Goal: Task Accomplishment & Management: Use online tool/utility

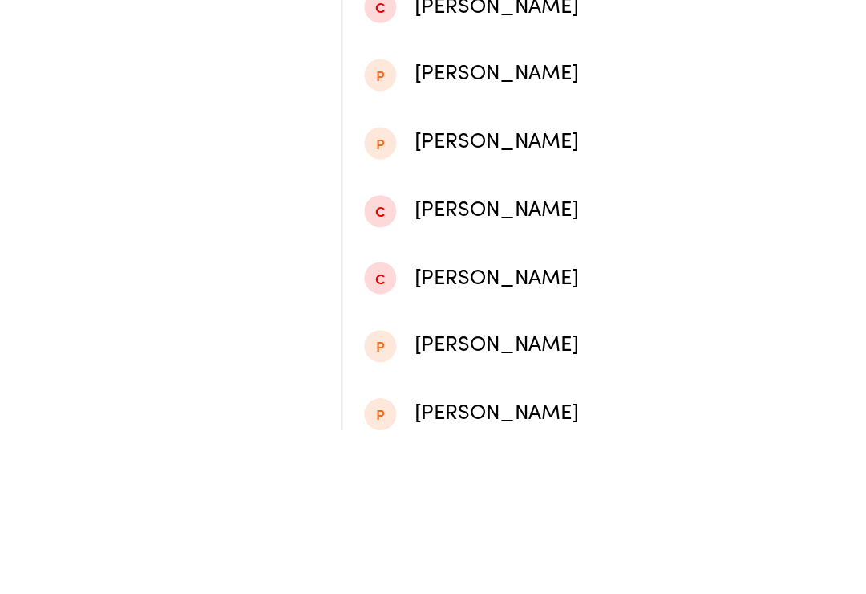
type input "[PERSON_NAME]"
click at [368, 77] on div "[PERSON_NAME]" at bounding box center [433, 75] width 411 height 22
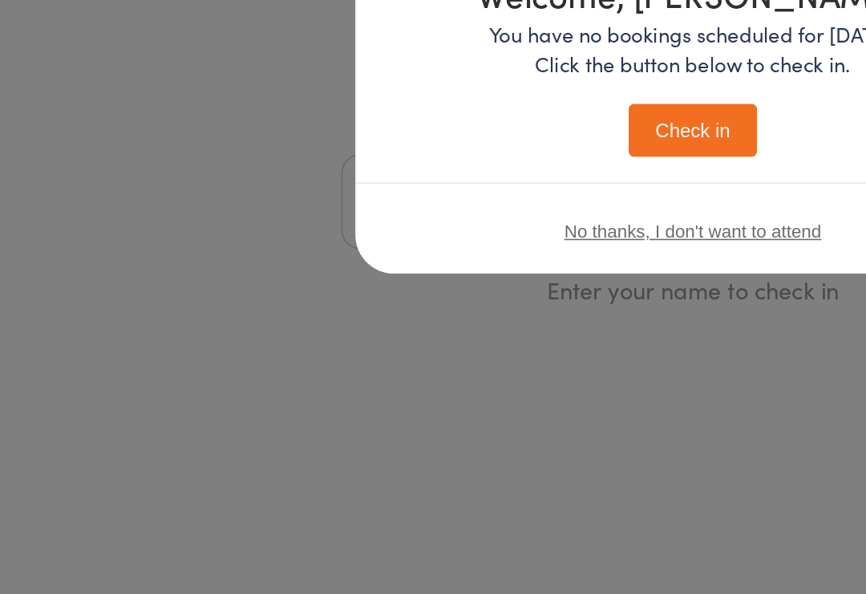
click at [433, 287] on button "Check in" at bounding box center [433, 303] width 80 height 33
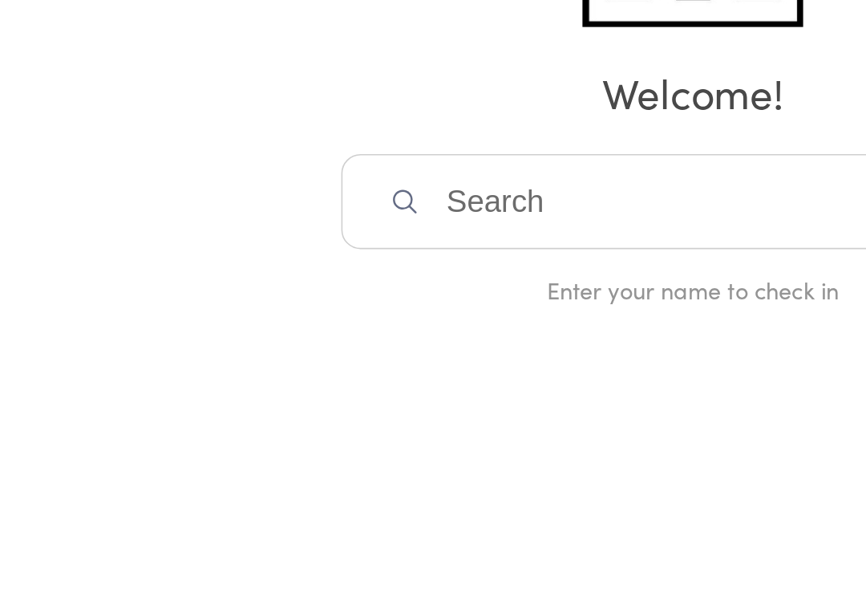
click at [283, 318] on input "search" at bounding box center [433, 347] width 440 height 59
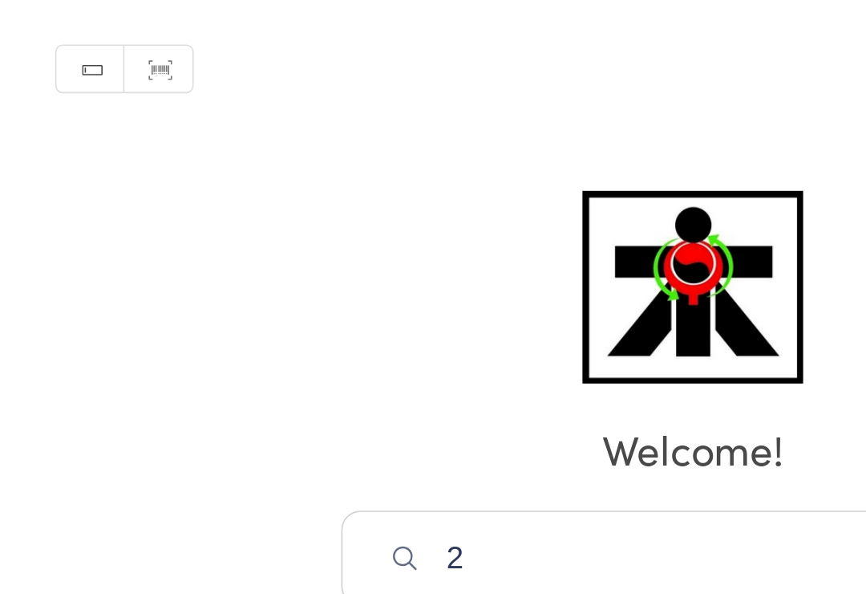
type input "2"
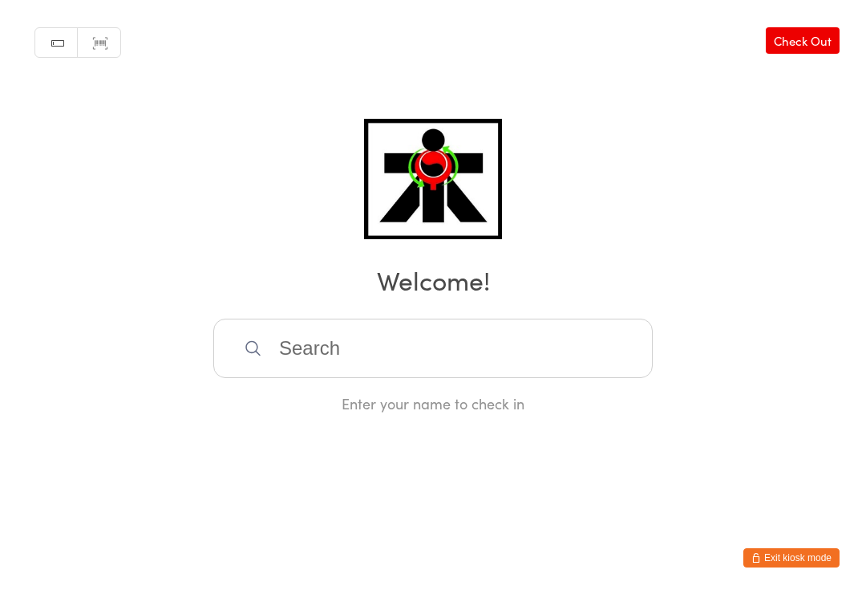
click at [286, 338] on input "search" at bounding box center [433, 347] width 440 height 59
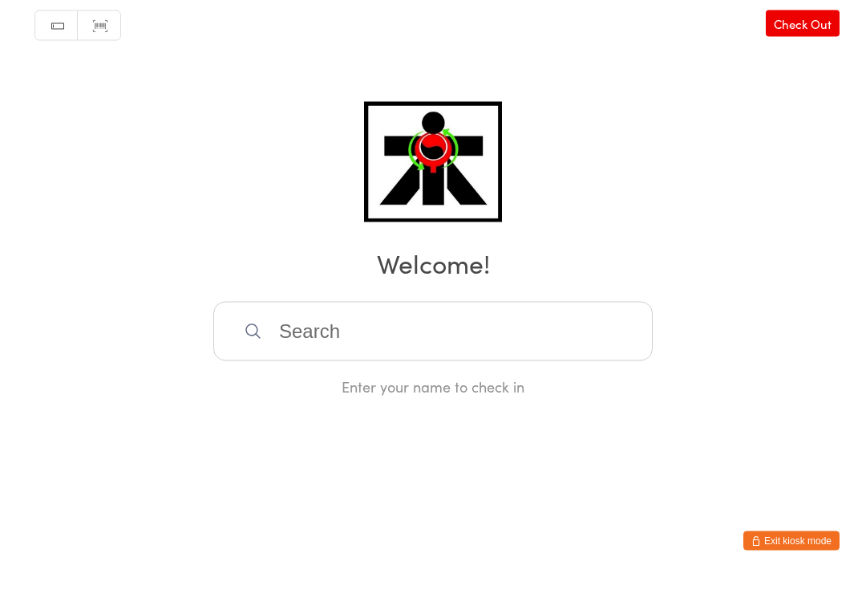
click at [790, 27] on link "Check Out" at bounding box center [803, 40] width 74 height 26
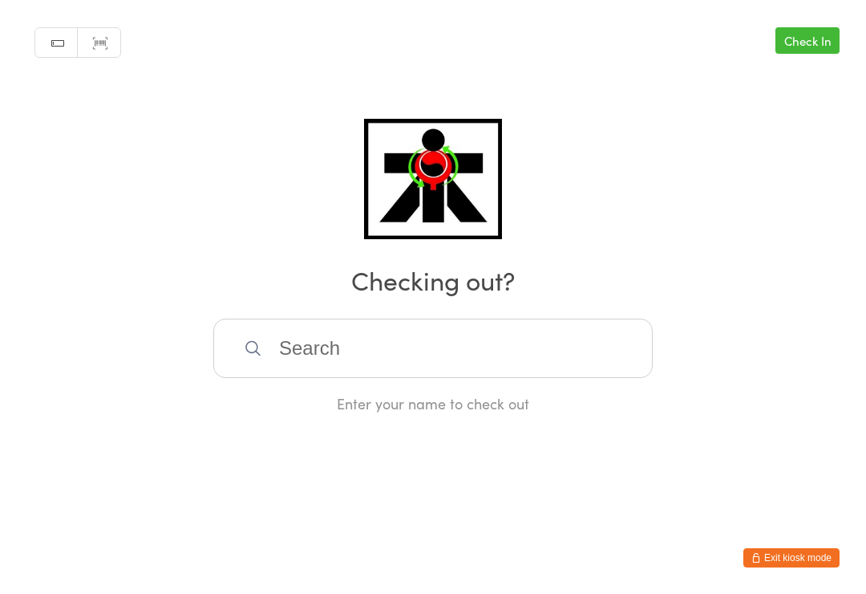
click at [794, 36] on link "Check In" at bounding box center [808, 40] width 64 height 26
click at [335, 342] on input "search" at bounding box center [433, 347] width 440 height 59
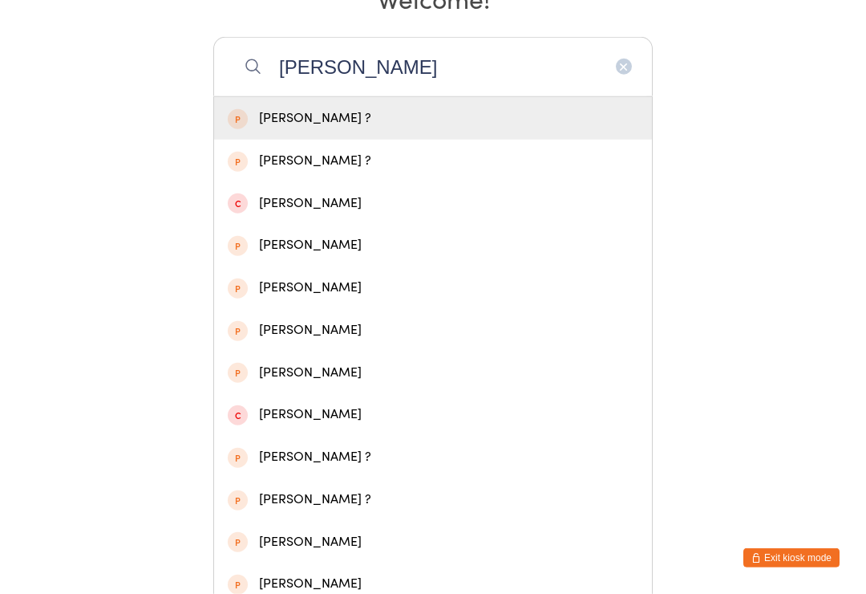
scroll to position [281, 0]
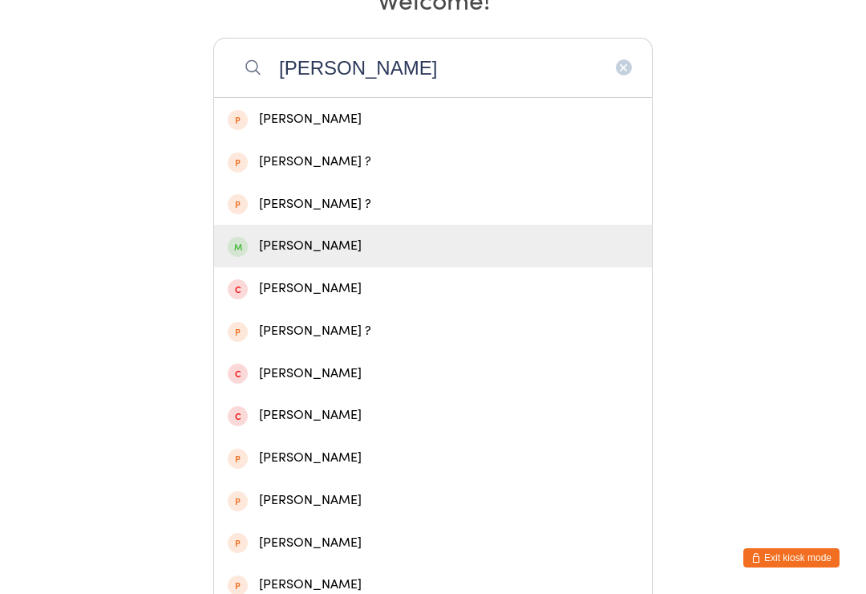
type input "Andrew bea"
click at [323, 248] on div "Andrew Beanland" at bounding box center [433, 246] width 411 height 22
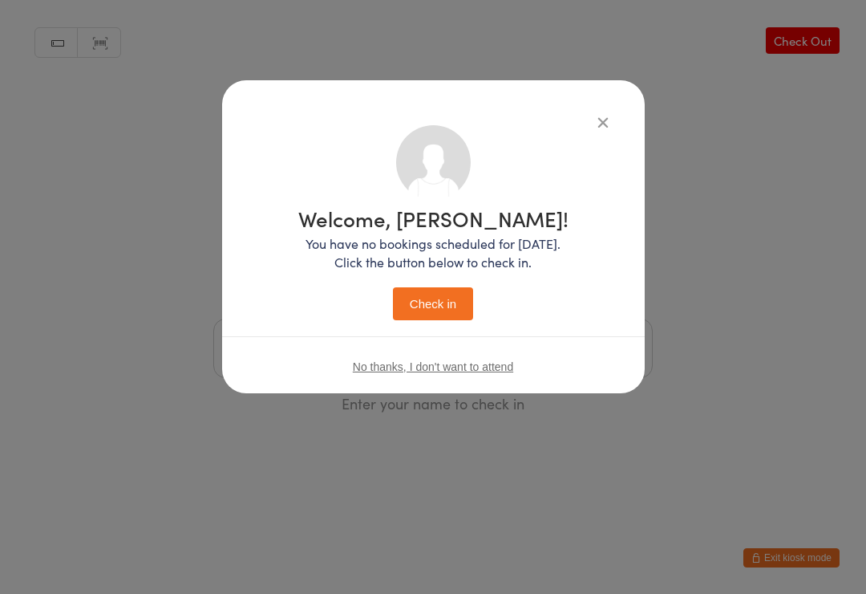
click at [442, 295] on button "Check in" at bounding box center [433, 303] width 80 height 33
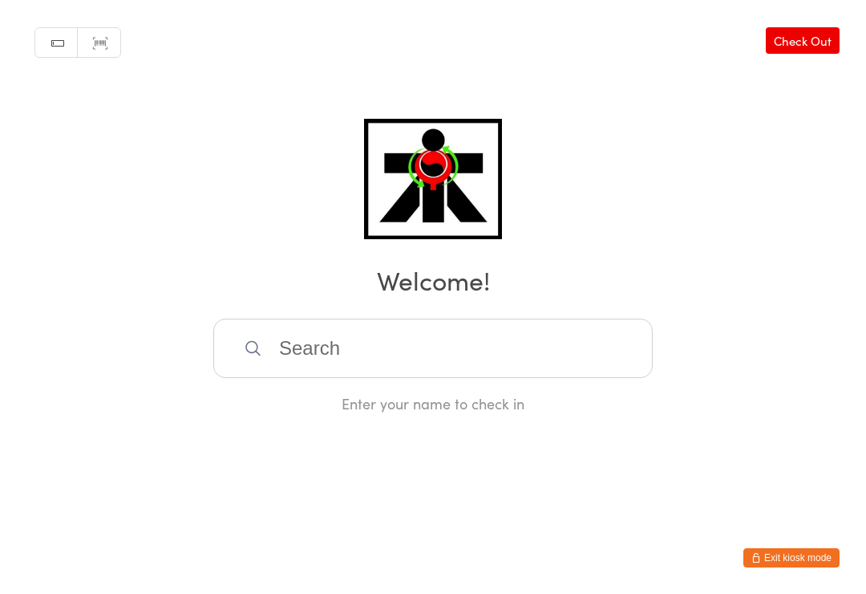
click at [342, 361] on input "search" at bounding box center [433, 347] width 440 height 59
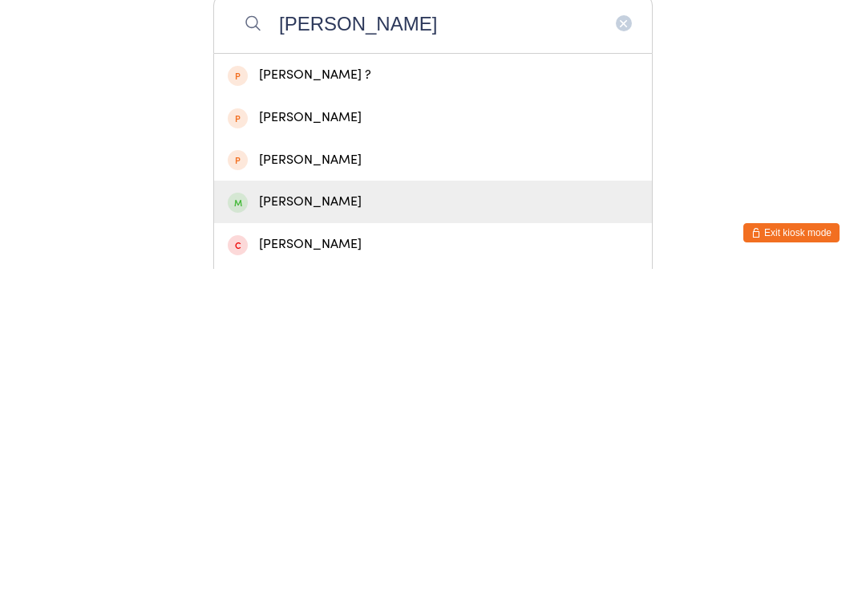
type input "Joshua t"
click at [281, 516] on div "Joshua Thomas" at bounding box center [433, 527] width 411 height 22
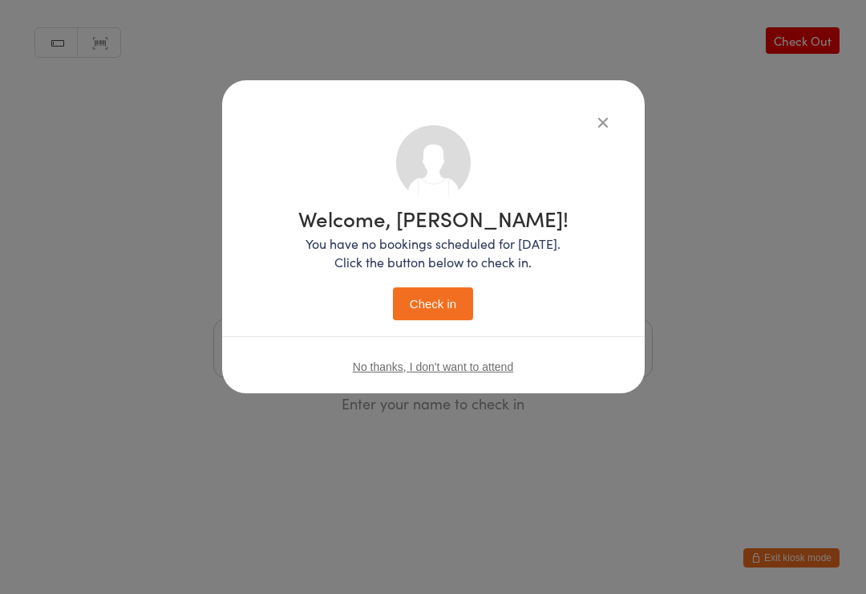
click at [411, 297] on button "Check in" at bounding box center [433, 303] width 80 height 33
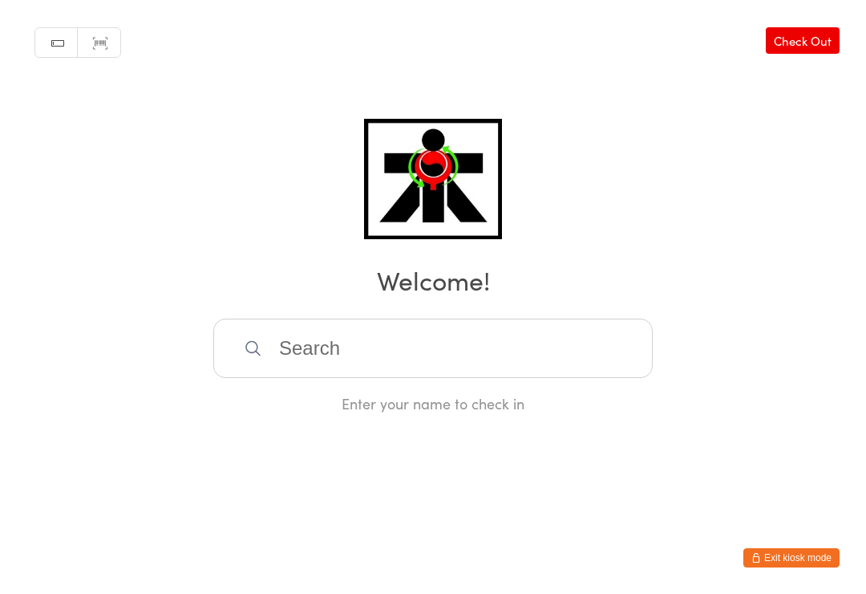
click at [517, 356] on input "search" at bounding box center [433, 347] width 440 height 59
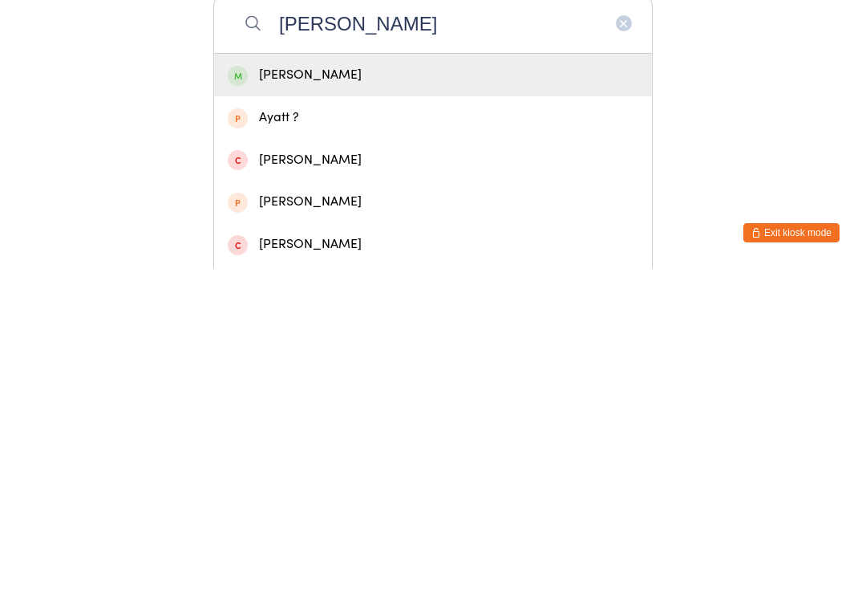
type input "Ayan"
click at [369, 389] on div "Ayan Ali" at bounding box center [433, 400] width 411 height 22
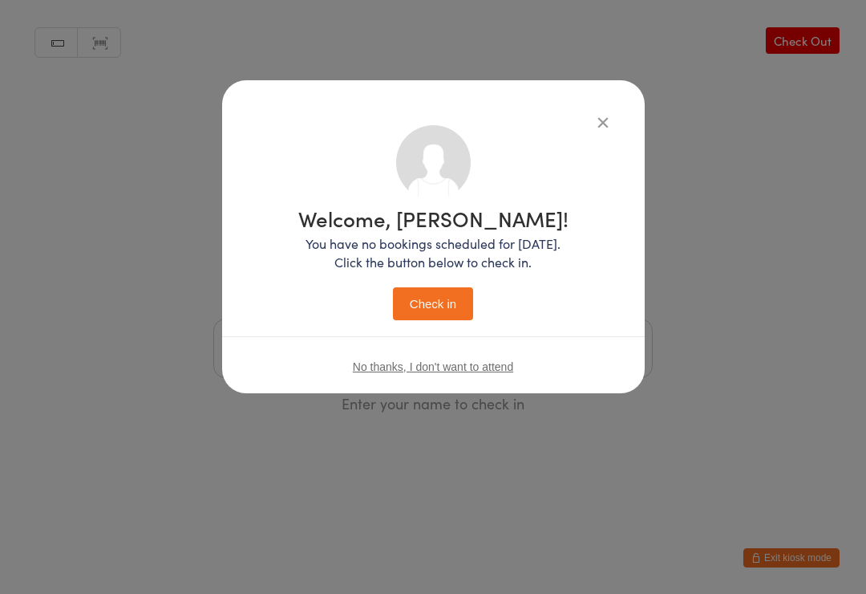
click at [450, 305] on button "Check in" at bounding box center [433, 303] width 80 height 33
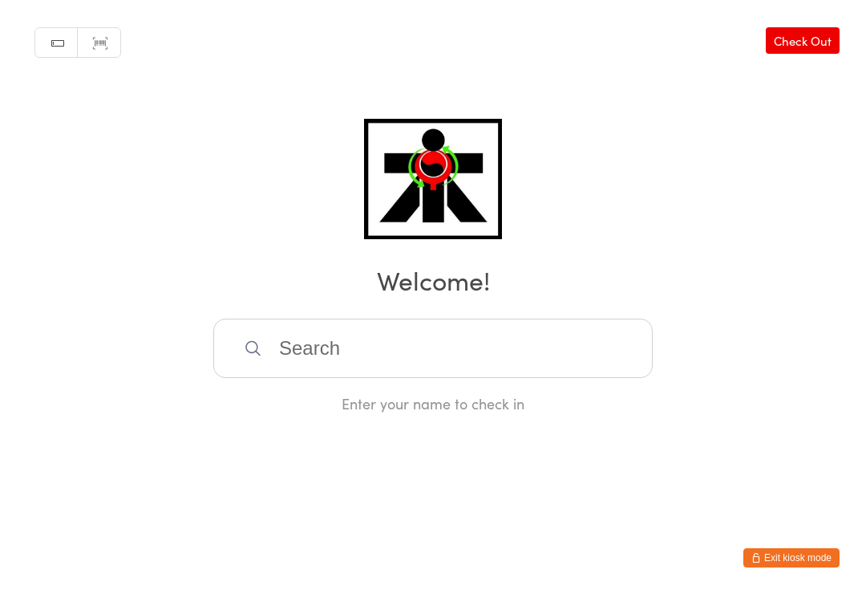
click at [501, 378] on input "search" at bounding box center [433, 347] width 440 height 59
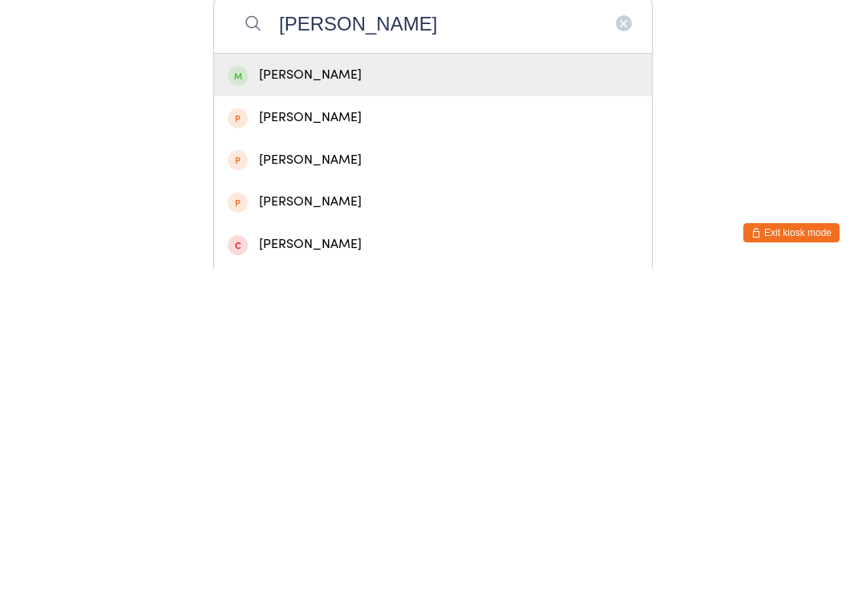
type input "Ali hameid"
click at [403, 379] on div "Ali Hameid" at bounding box center [433, 400] width 438 height 43
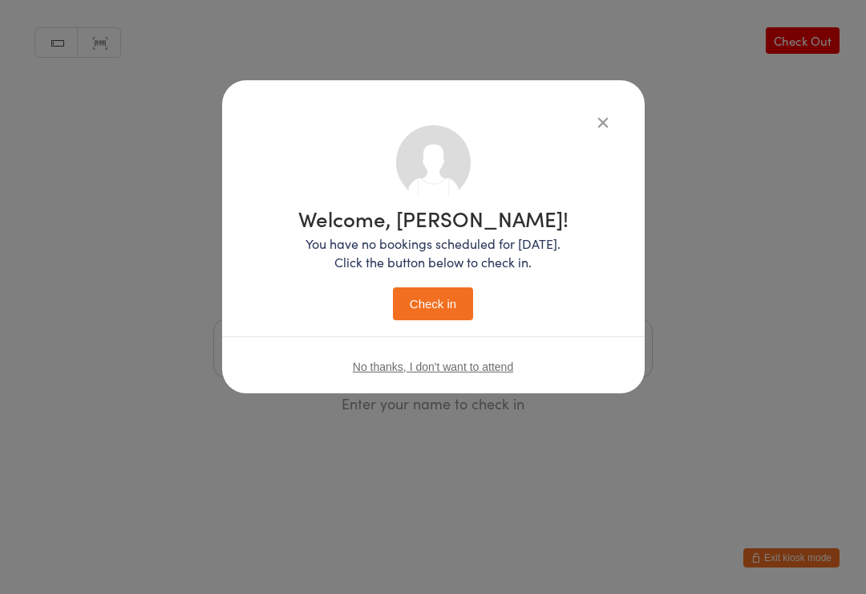
click at [449, 306] on button "Check in" at bounding box center [433, 303] width 80 height 33
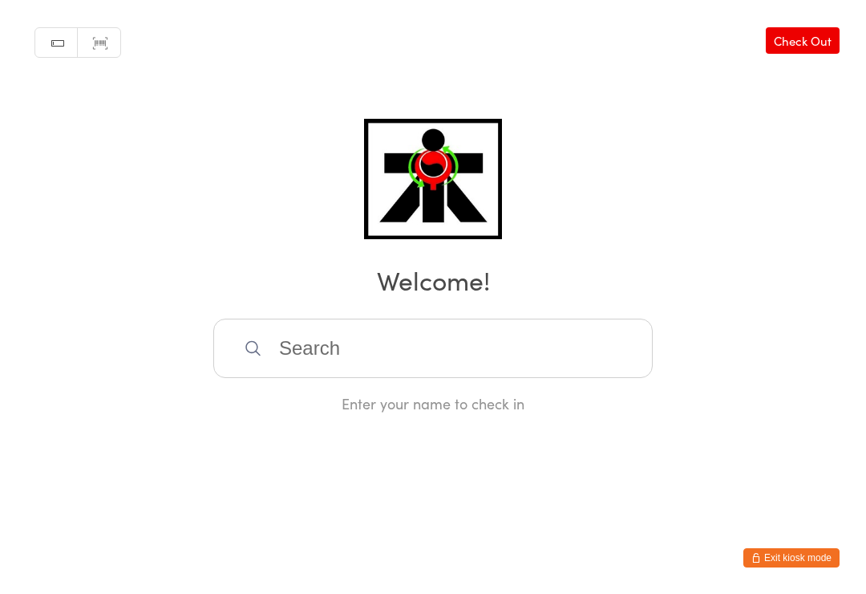
click at [510, 377] on input "search" at bounding box center [433, 347] width 440 height 59
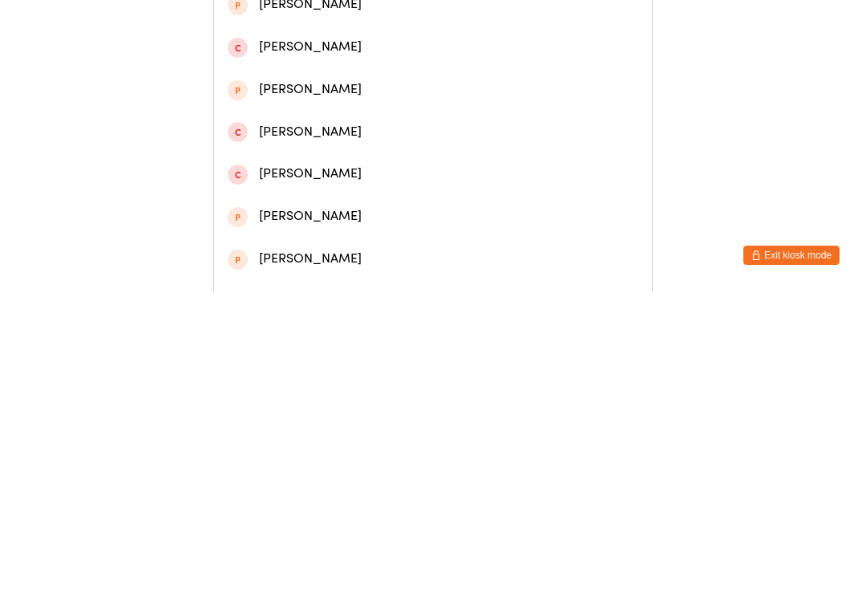
scroll to position [245, 0]
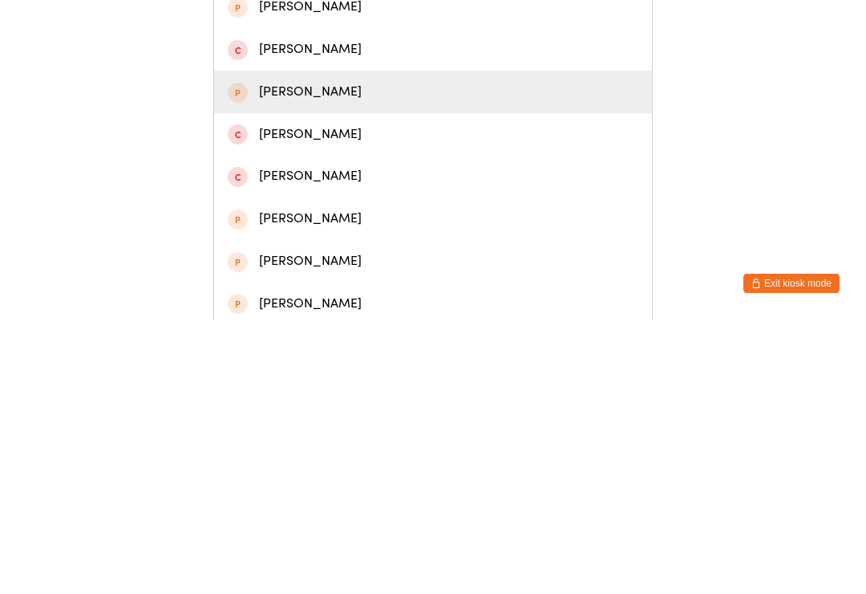
type input "Jason"
click at [328, 355] on div "Jason Tran" at bounding box center [433, 366] width 411 height 22
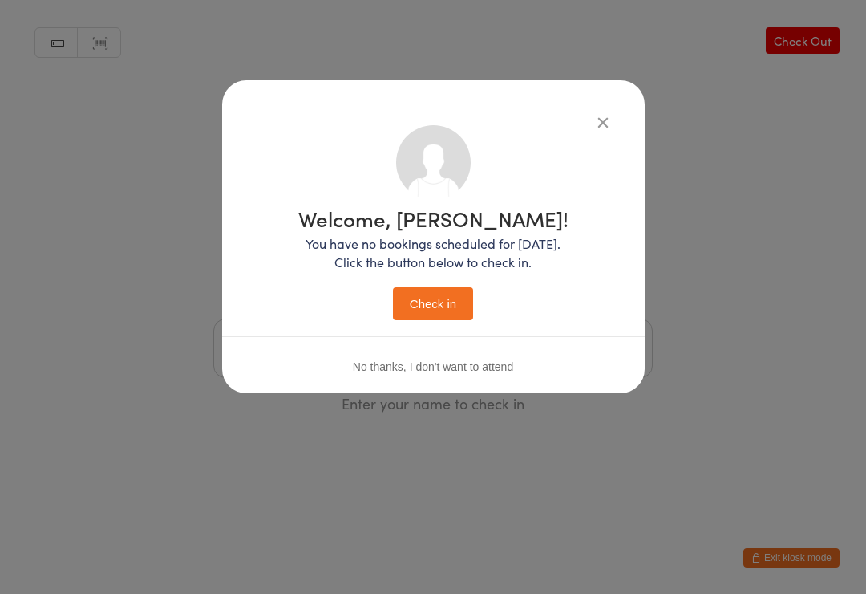
click at [447, 302] on button "Check in" at bounding box center [433, 303] width 80 height 33
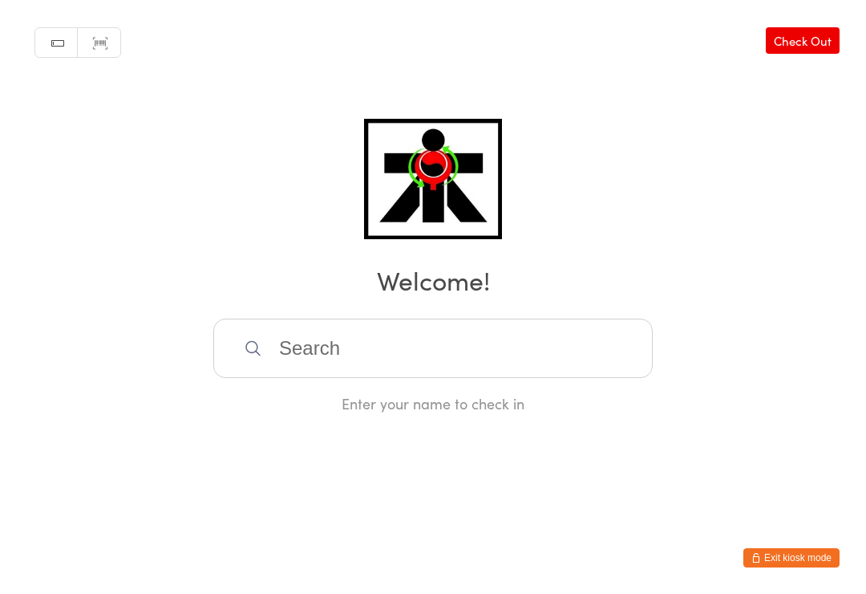
click at [293, 351] on input "search" at bounding box center [433, 347] width 440 height 59
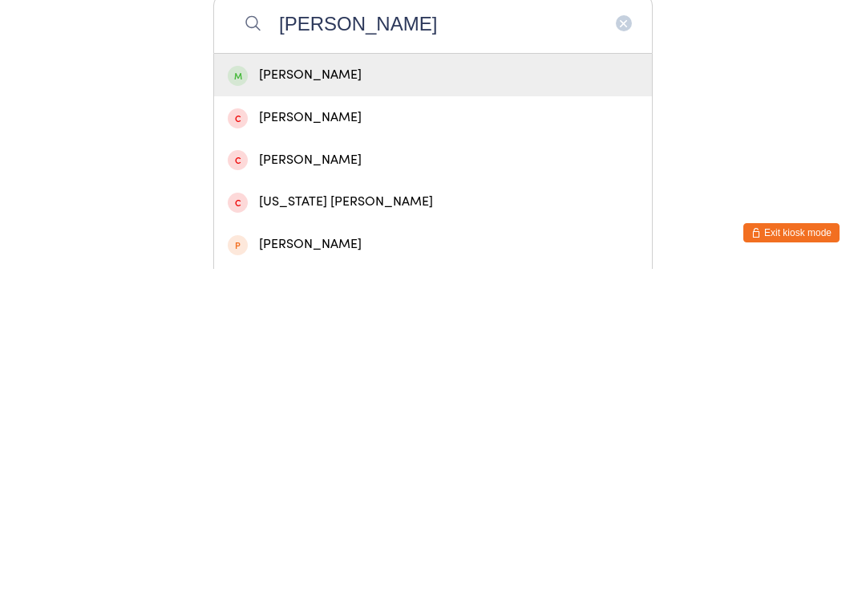
type input "Edmond"
click at [241, 391] on span at bounding box center [238, 401] width 20 height 20
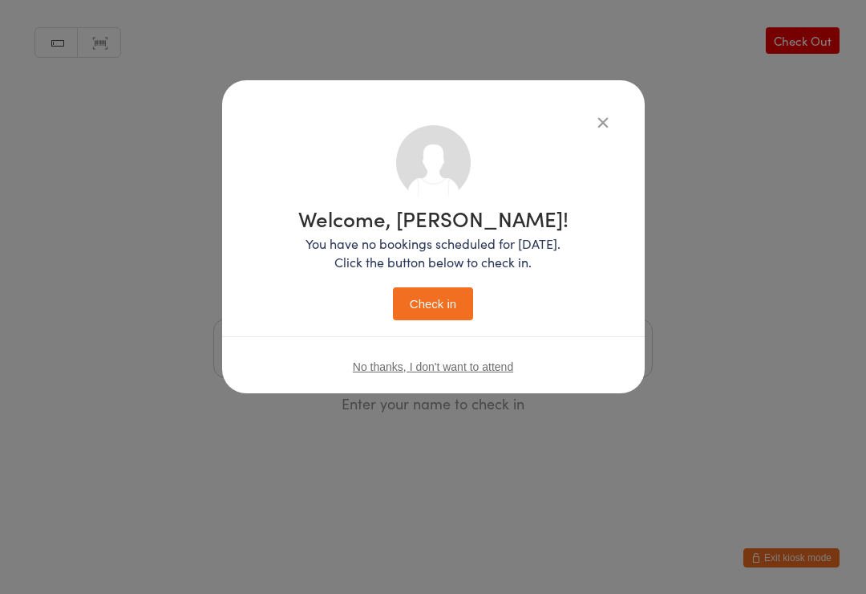
click at [416, 294] on button "Check in" at bounding box center [433, 303] width 80 height 33
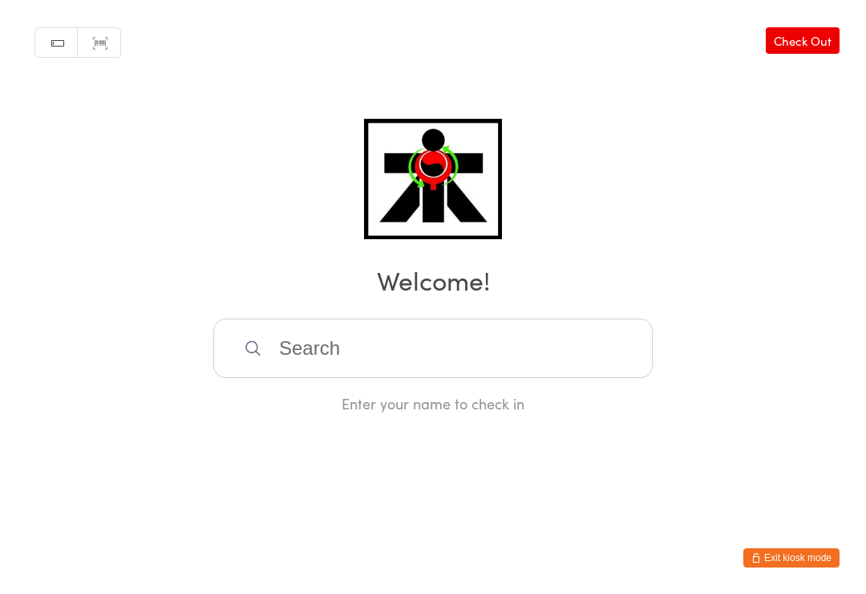
click at [318, 355] on input "search" at bounding box center [433, 347] width 440 height 59
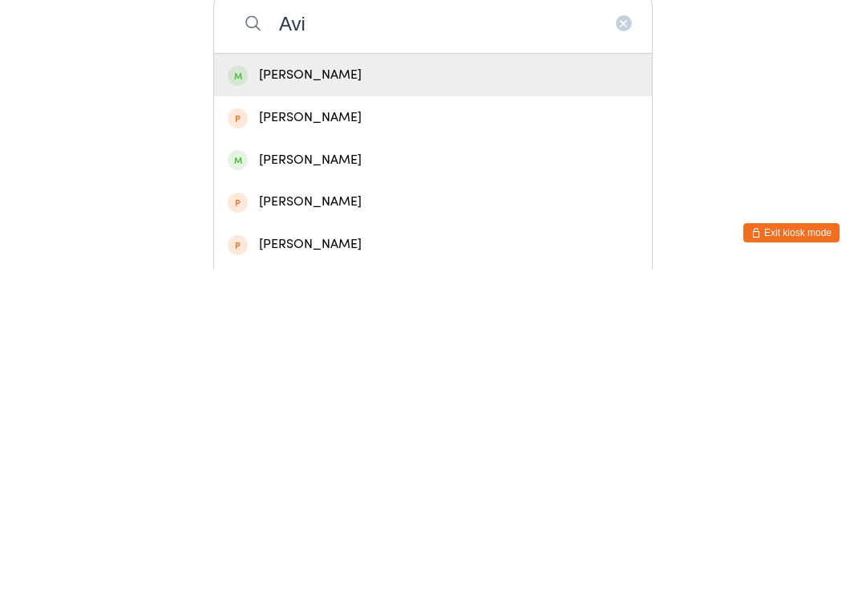
type input "Avi"
click at [251, 389] on div "Avi Burnie" at bounding box center [433, 400] width 411 height 22
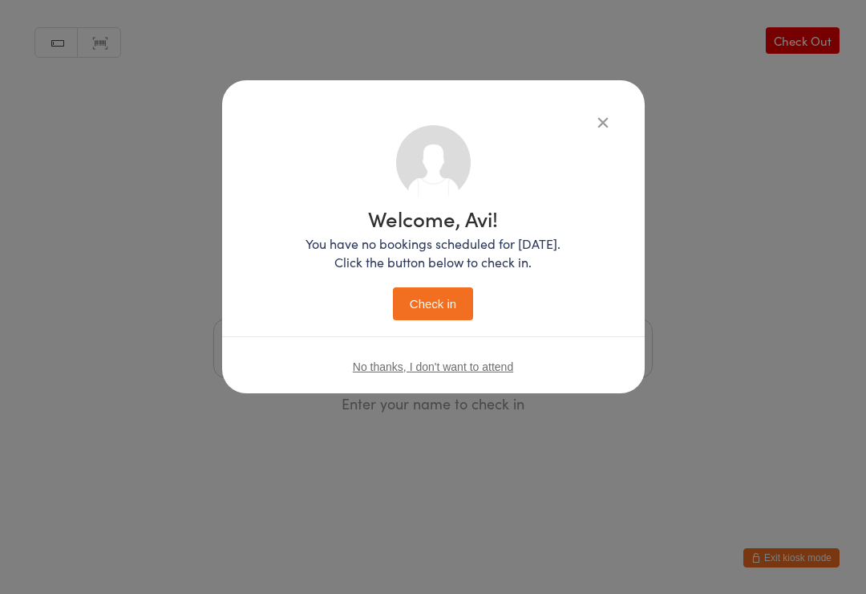
click at [418, 303] on button "Check in" at bounding box center [433, 303] width 80 height 33
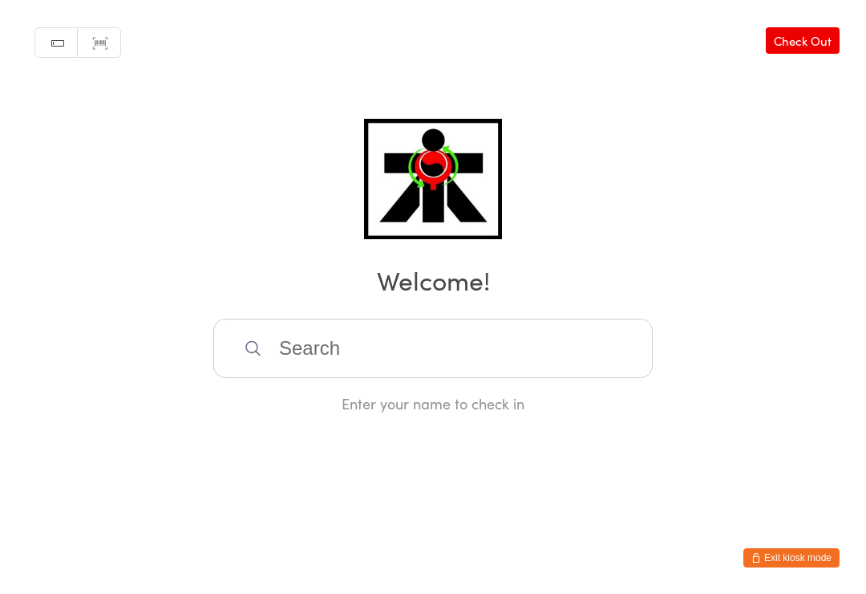
click at [493, 335] on input "search" at bounding box center [433, 347] width 440 height 59
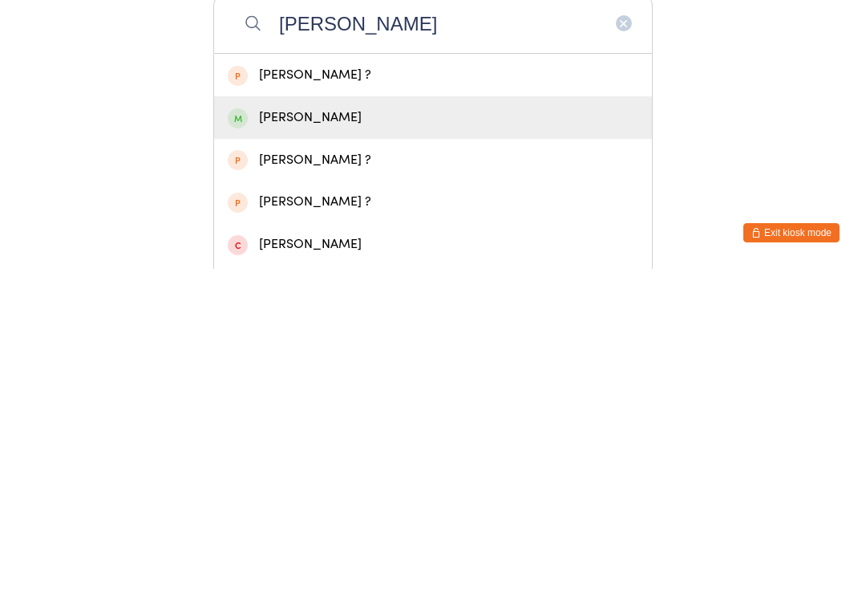
type input "Ashleen"
click at [323, 432] on div "Ashleen Kaur" at bounding box center [433, 443] width 411 height 22
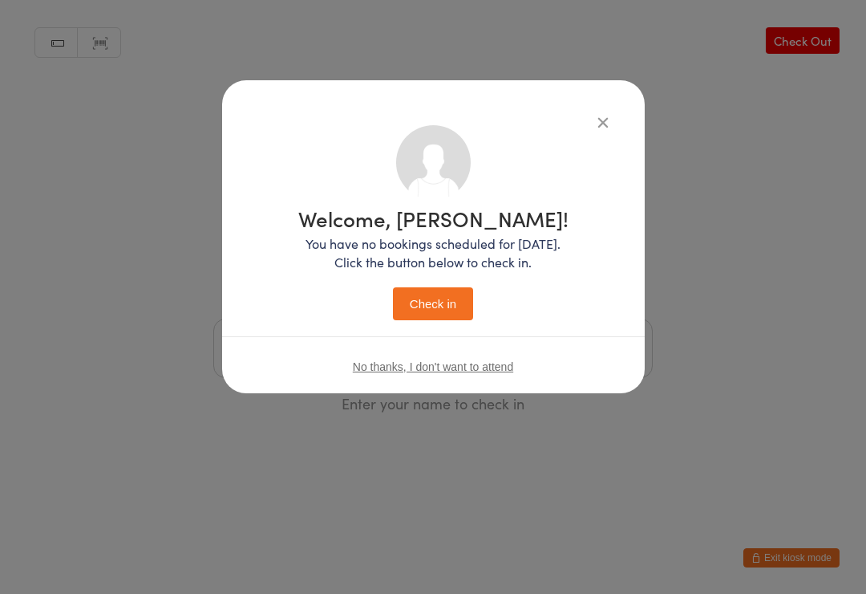
click at [439, 306] on button "Check in" at bounding box center [433, 303] width 80 height 33
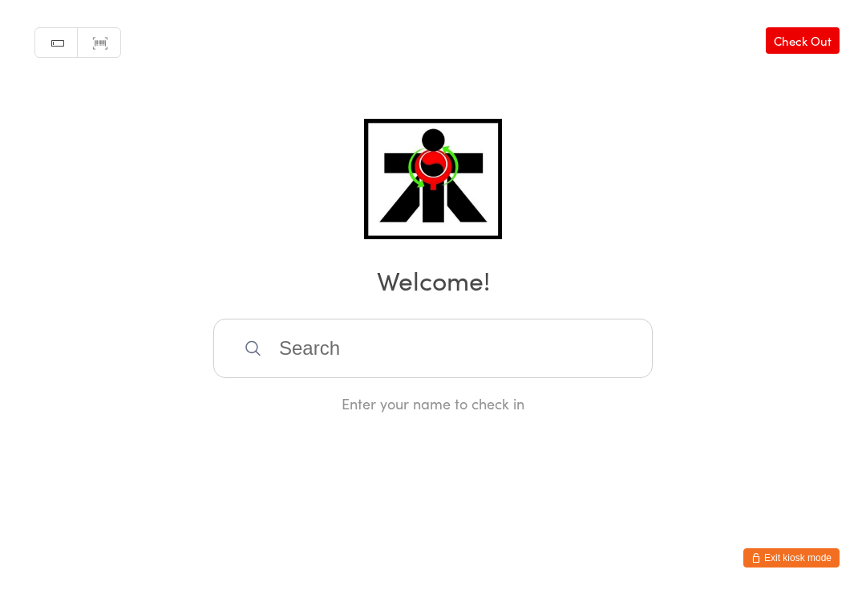
click at [602, 358] on input "search" at bounding box center [433, 347] width 440 height 59
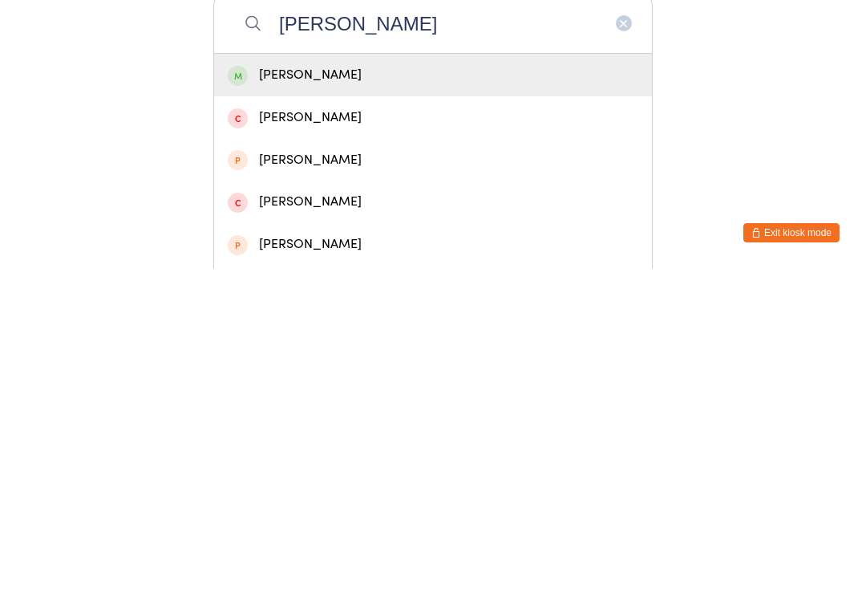
type input "Monika"
click at [339, 389] on div "Monika Panov" at bounding box center [433, 400] width 411 height 22
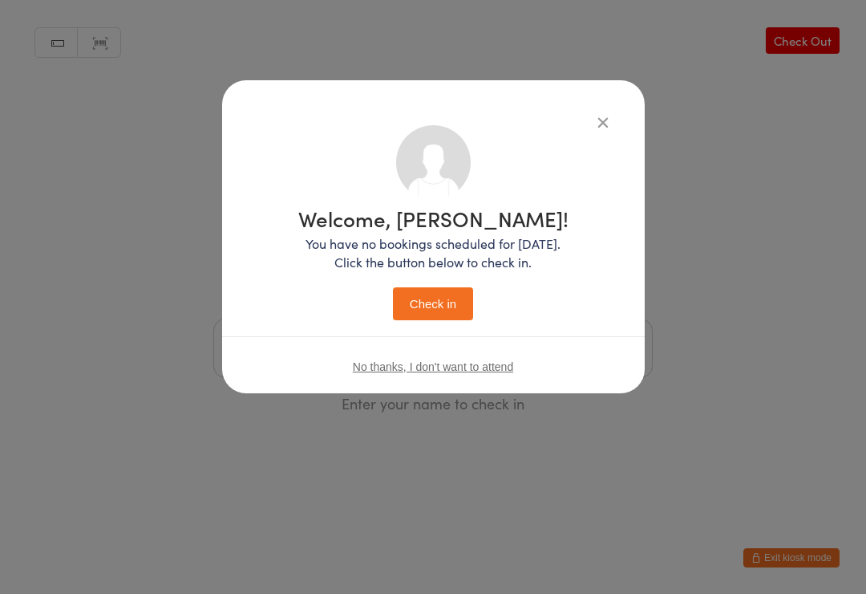
click at [440, 299] on button "Check in" at bounding box center [433, 303] width 80 height 33
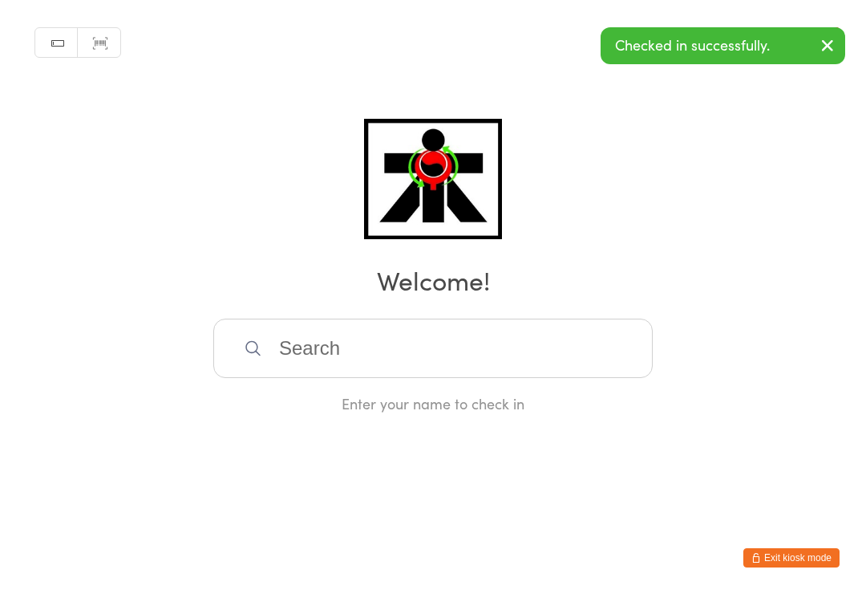
click at [589, 341] on input "search" at bounding box center [433, 347] width 440 height 59
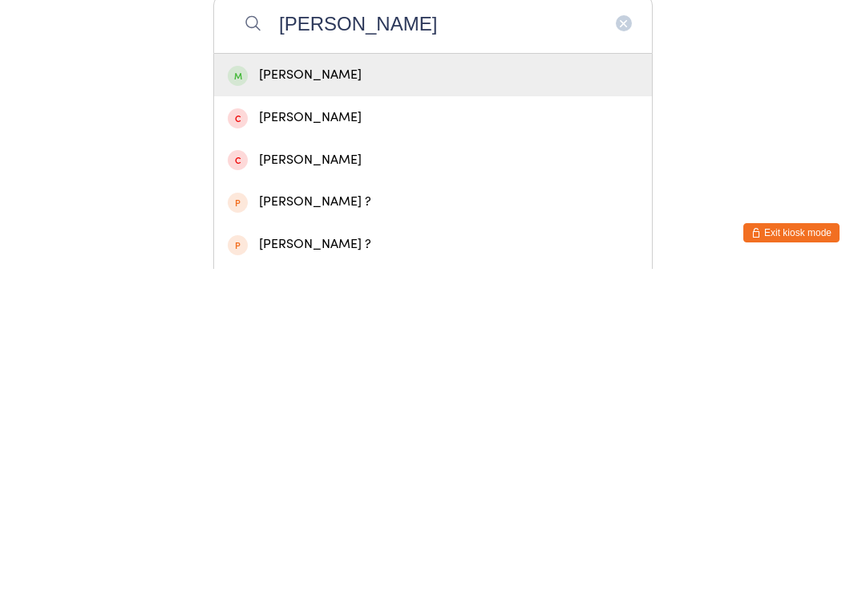
type input "Liliana"
click at [237, 391] on span at bounding box center [238, 401] width 20 height 20
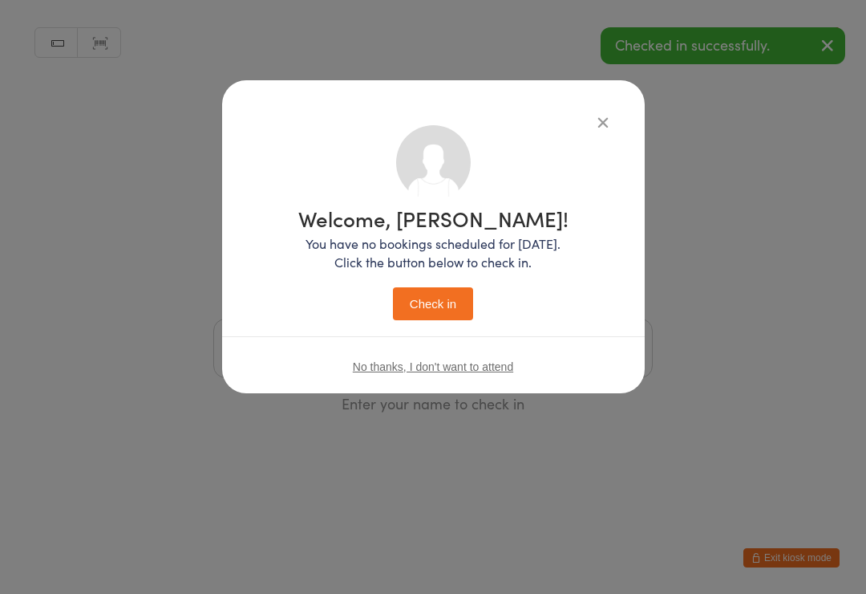
click at [446, 307] on button "Check in" at bounding box center [433, 303] width 80 height 33
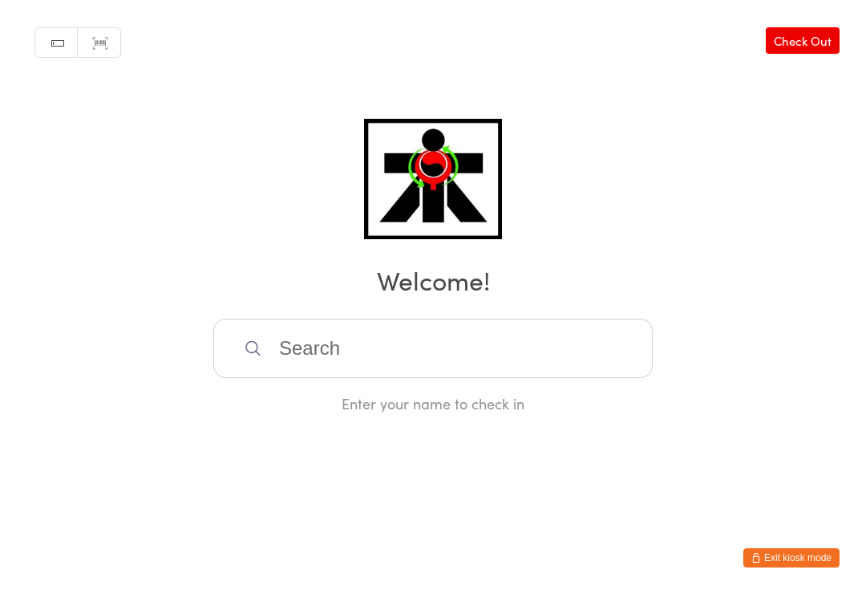
click at [262, 332] on input "search" at bounding box center [433, 347] width 440 height 59
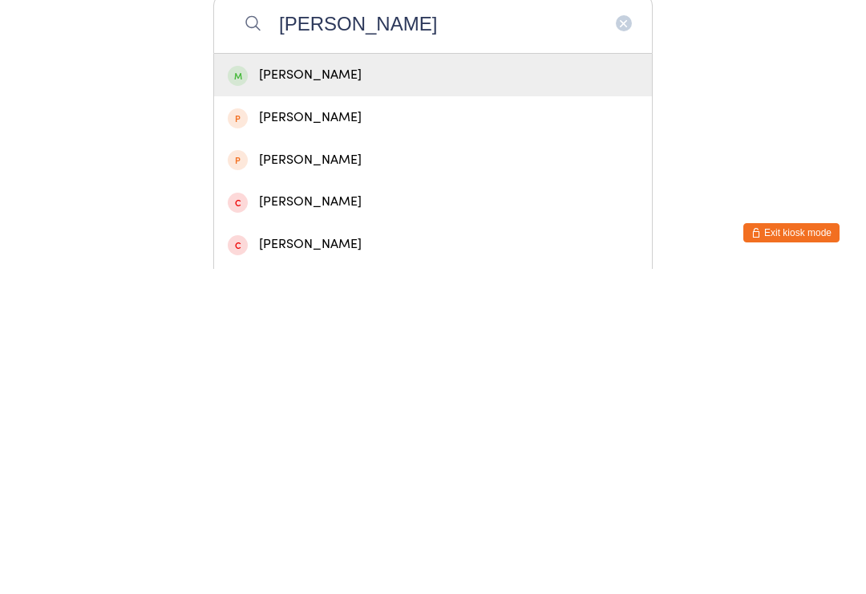
type input "Liam lar"
click at [268, 379] on div "Liam Larkins" at bounding box center [433, 400] width 438 height 43
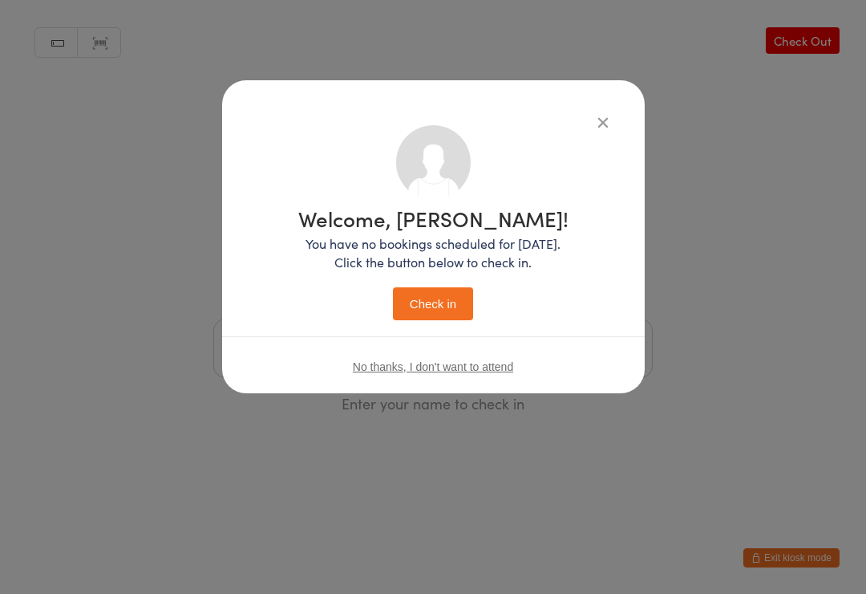
click at [434, 306] on button "Check in" at bounding box center [433, 303] width 80 height 33
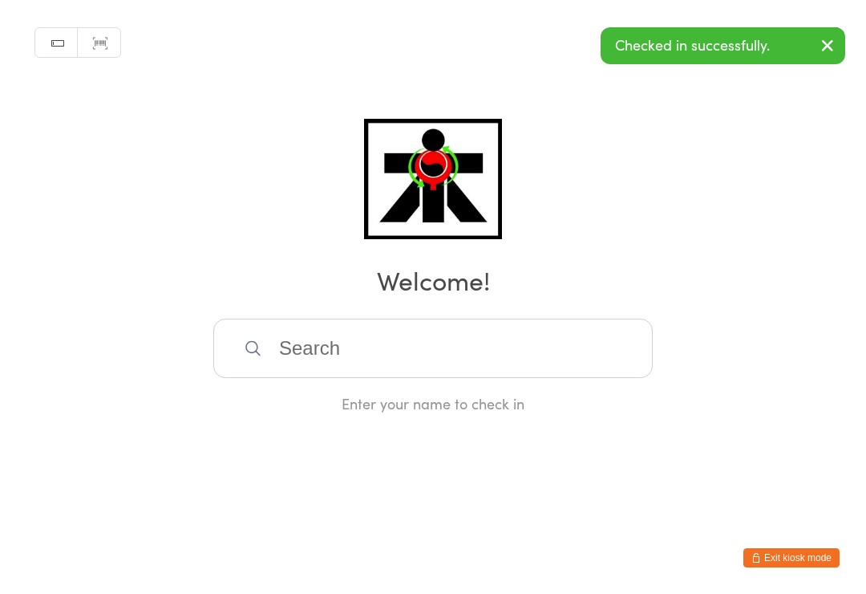
click at [298, 367] on input "search" at bounding box center [433, 347] width 440 height 59
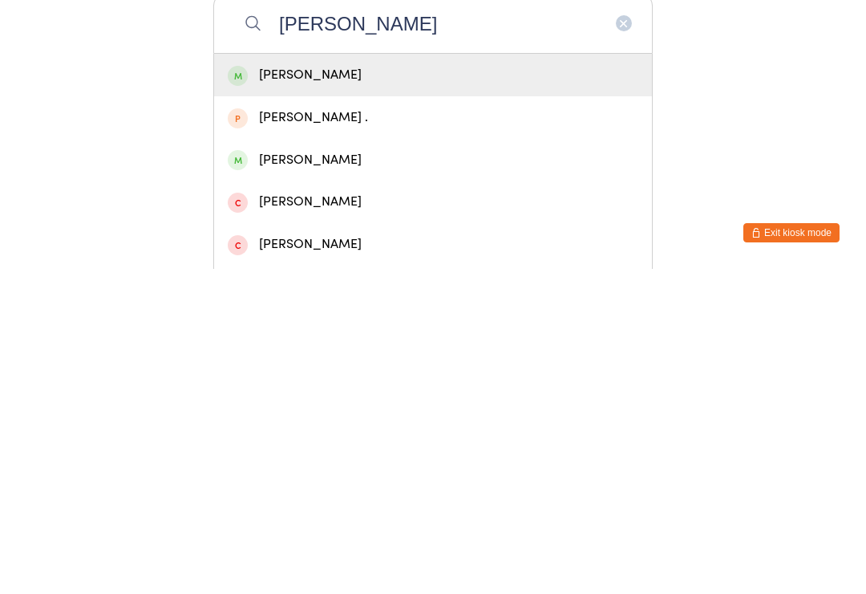
type input "Ethan dadras"
click at [300, 389] on div "Ethan Dadras" at bounding box center [433, 400] width 411 height 22
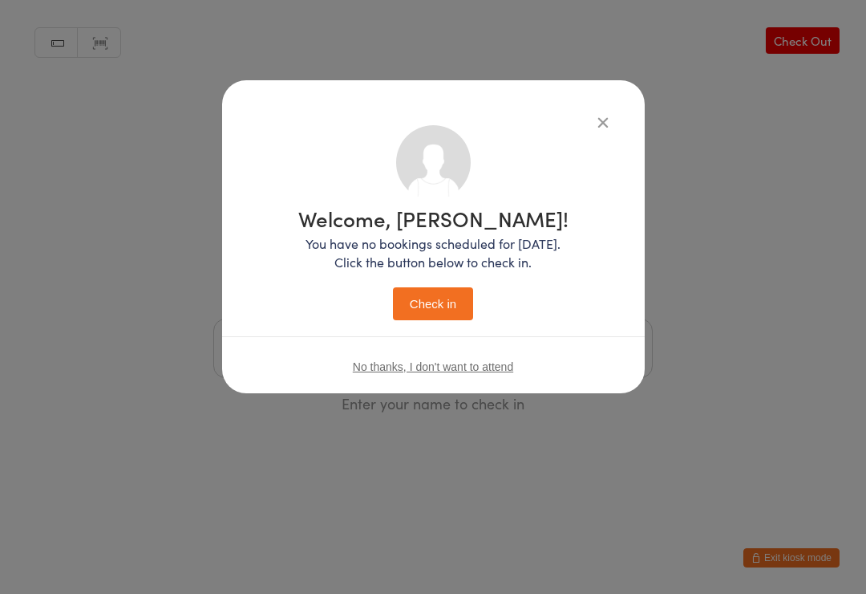
click at [427, 300] on button "Check in" at bounding box center [433, 303] width 80 height 33
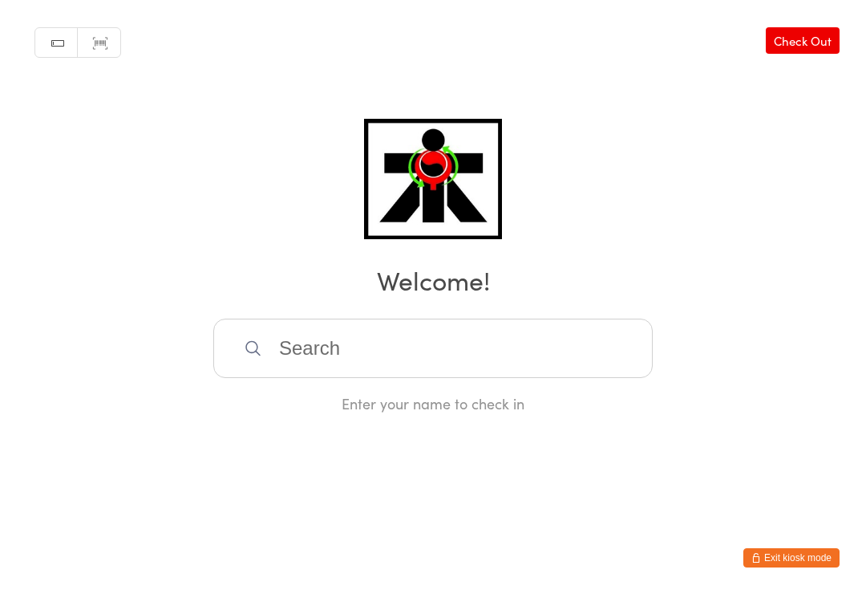
click at [501, 371] on input "search" at bounding box center [433, 347] width 440 height 59
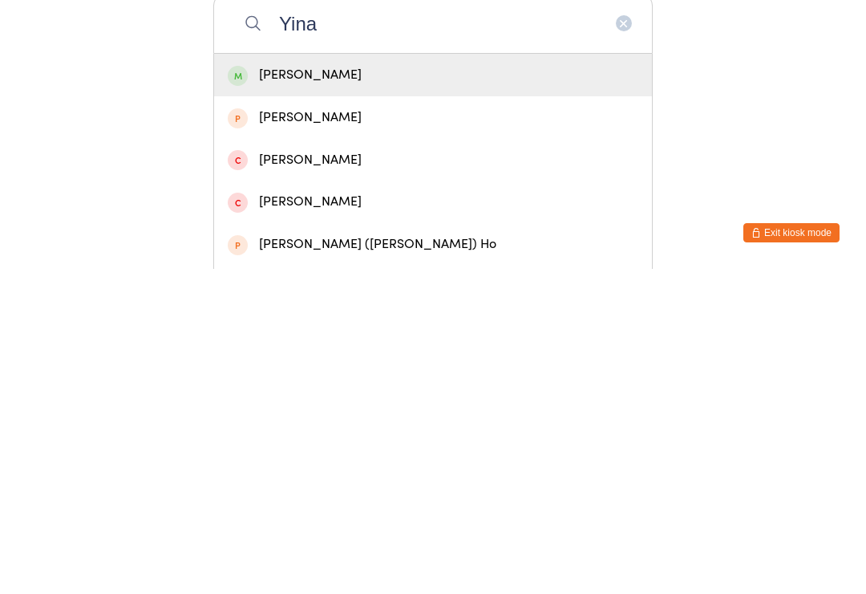
type input "Yina"
click at [347, 389] on div "Yina Huang" at bounding box center [433, 400] width 411 height 22
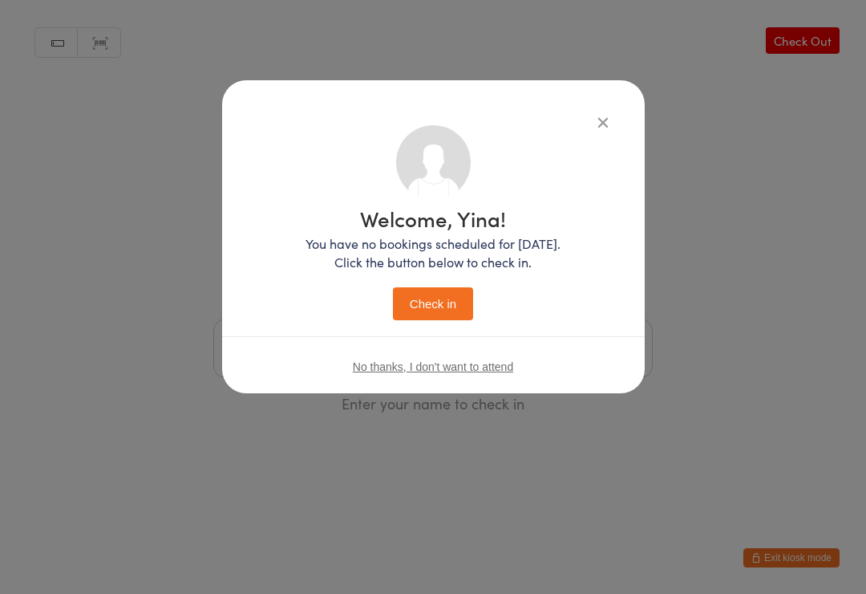
click at [436, 303] on button "Check in" at bounding box center [433, 303] width 80 height 33
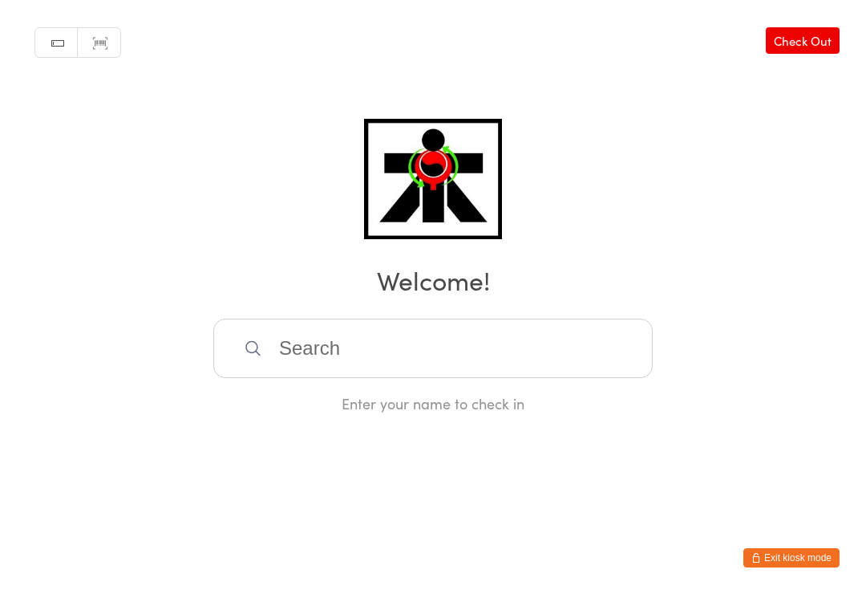
click at [521, 327] on input "search" at bounding box center [433, 347] width 440 height 59
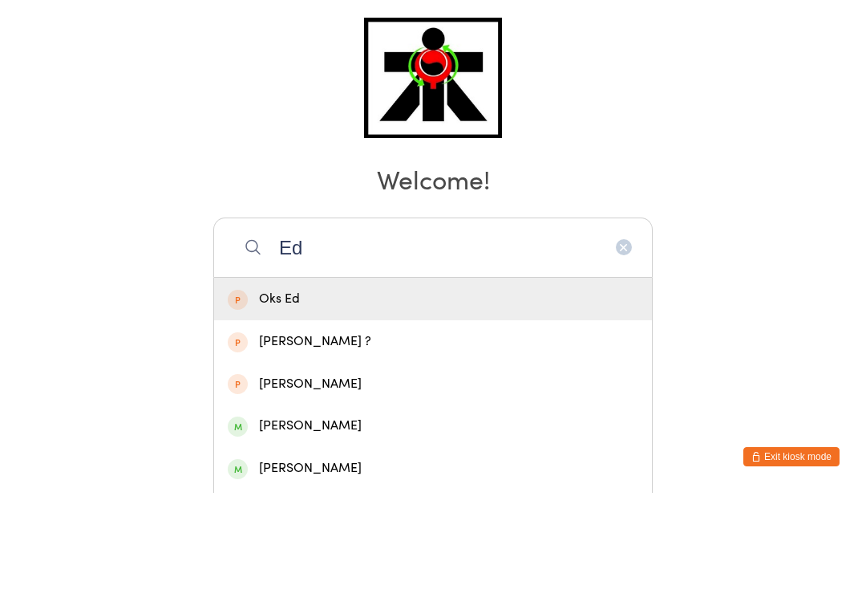
type input "E"
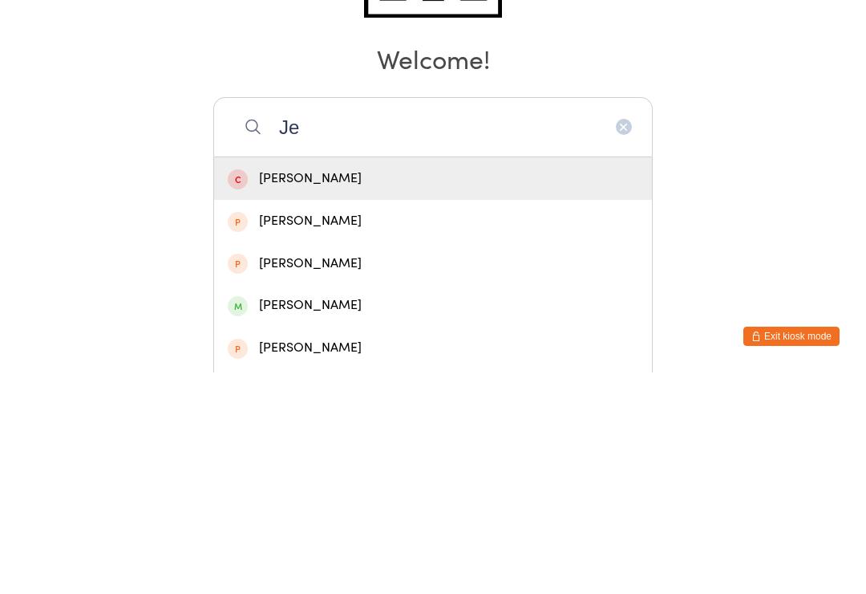
type input "J"
type input "T"
type input "X"
type input "I"
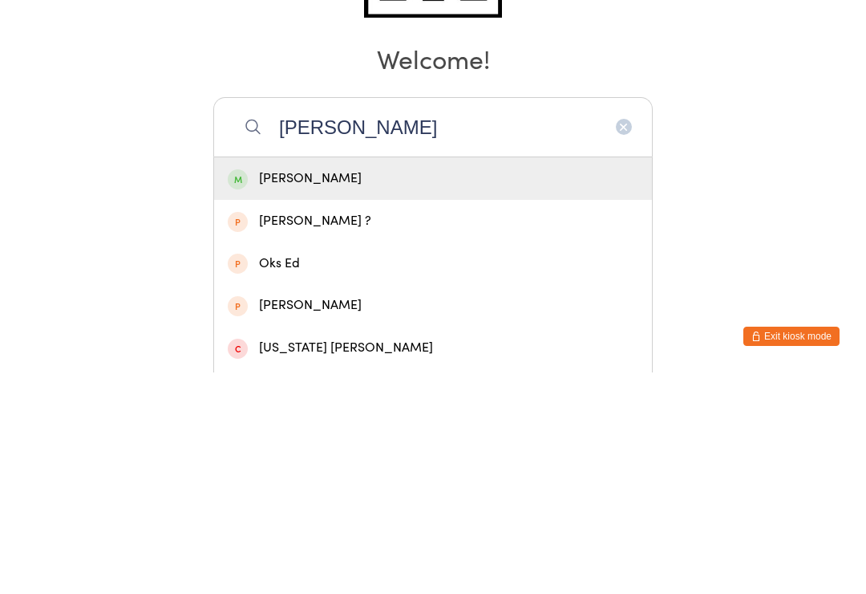
type input "Edna"
click at [226, 379] on div "Edna Chin" at bounding box center [433, 400] width 438 height 43
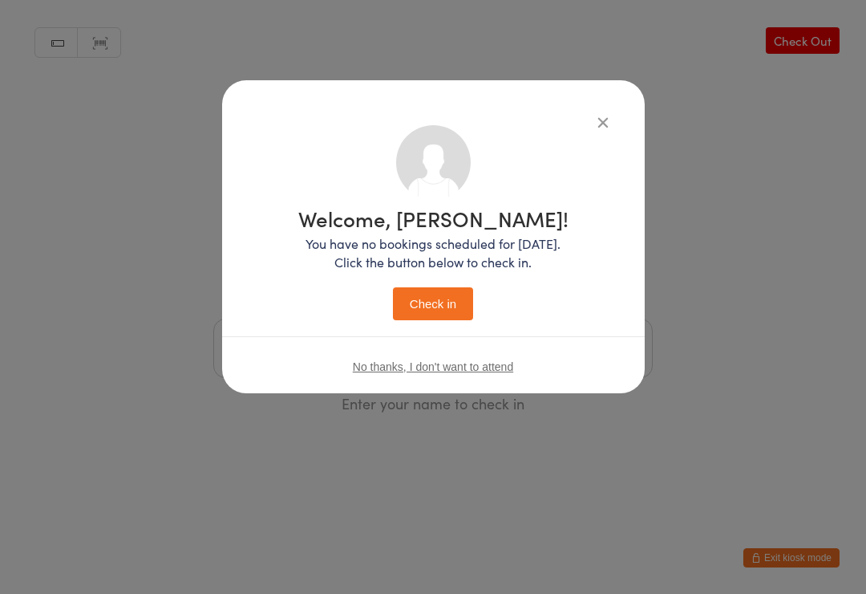
click at [423, 298] on button "Check in" at bounding box center [433, 303] width 80 height 33
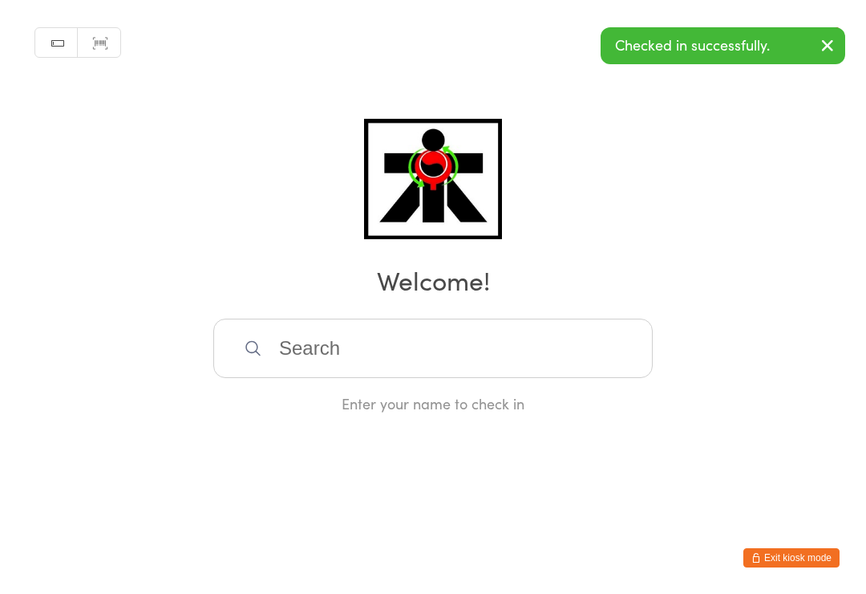
click at [303, 326] on input "search" at bounding box center [433, 347] width 440 height 59
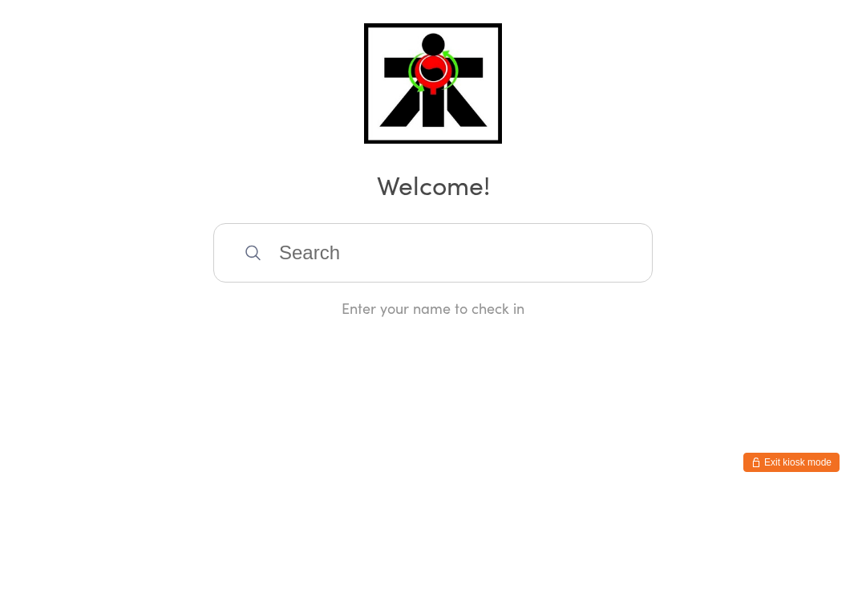
type input "R"
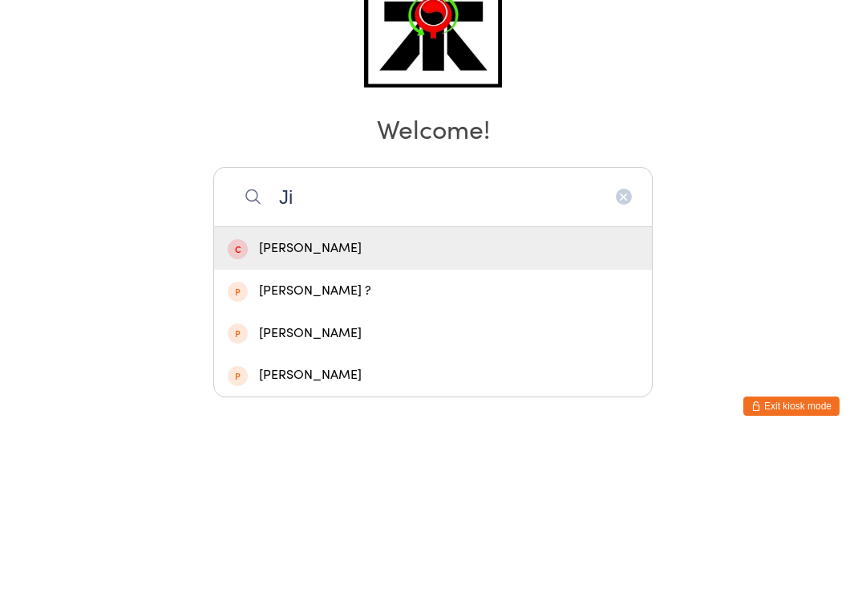
type input "J"
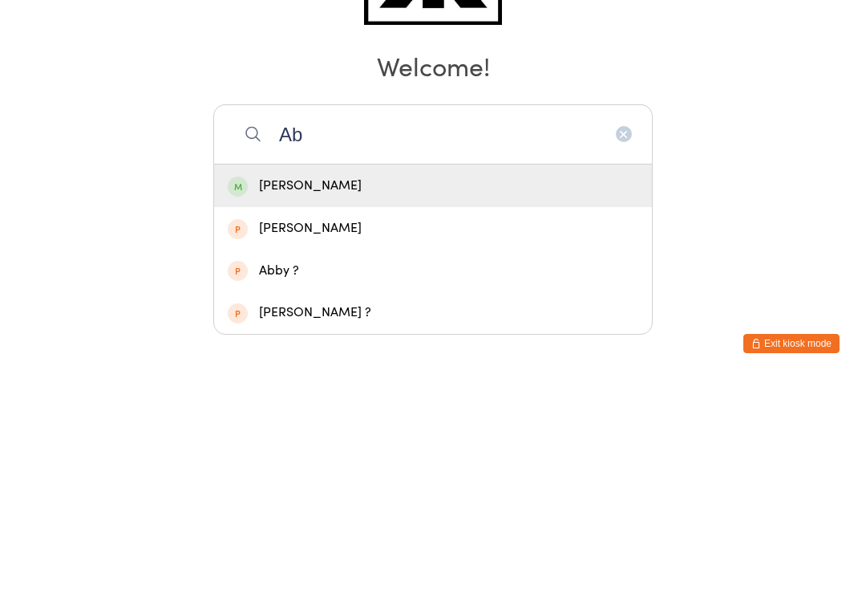
type input "A"
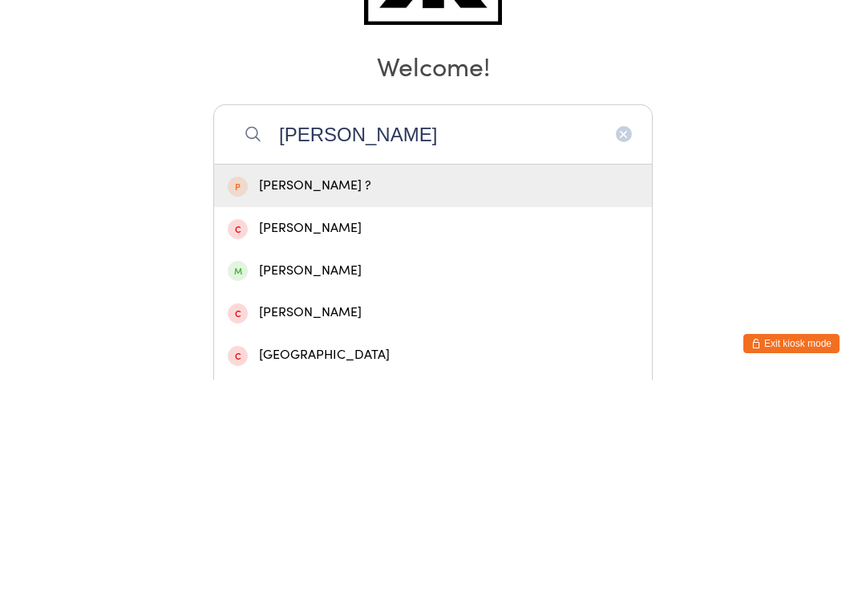
type input "J"
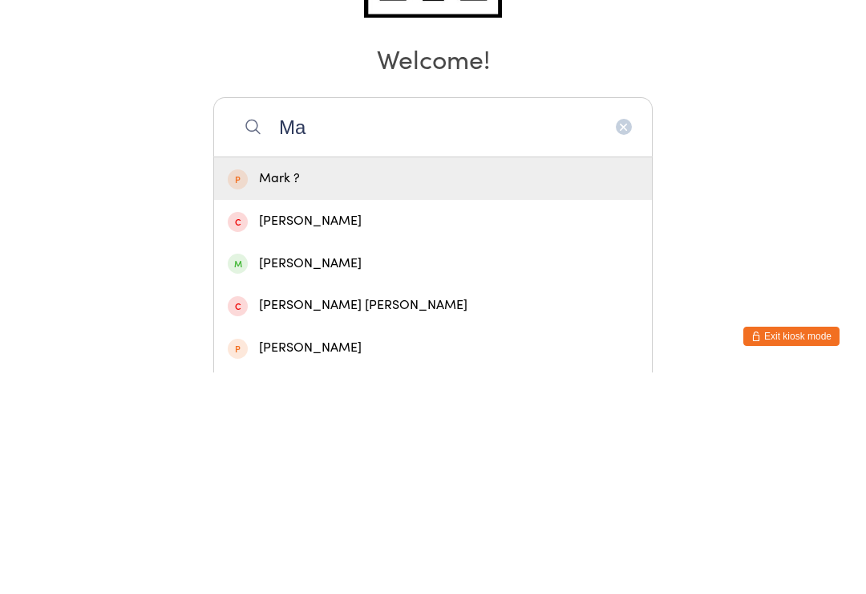
type input "M"
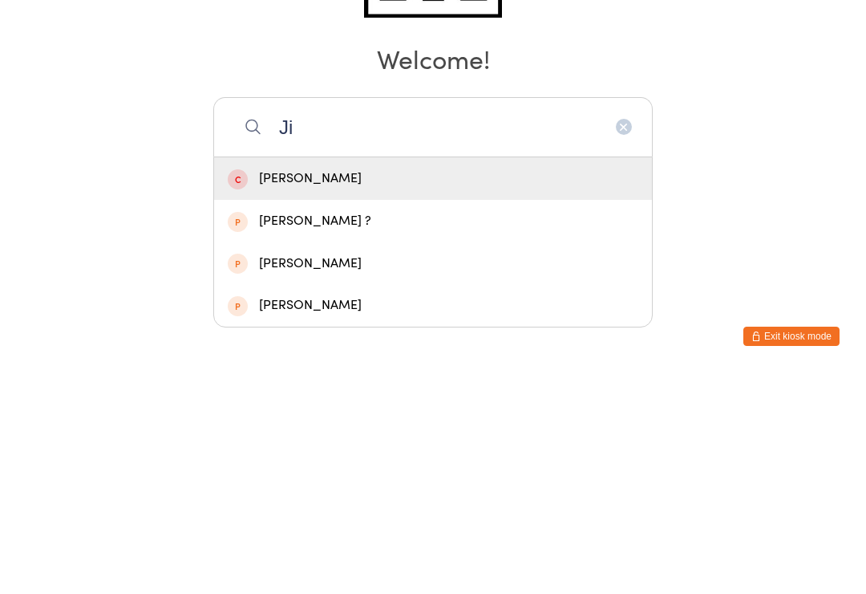
type input "J"
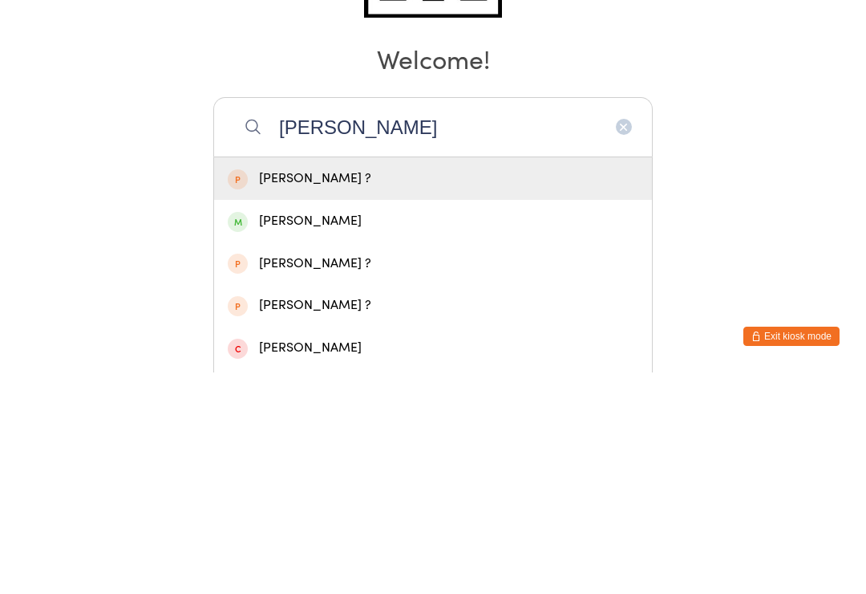
type input "Ashleen"
click at [316, 432] on div "Ashleen Kaur" at bounding box center [433, 443] width 411 height 22
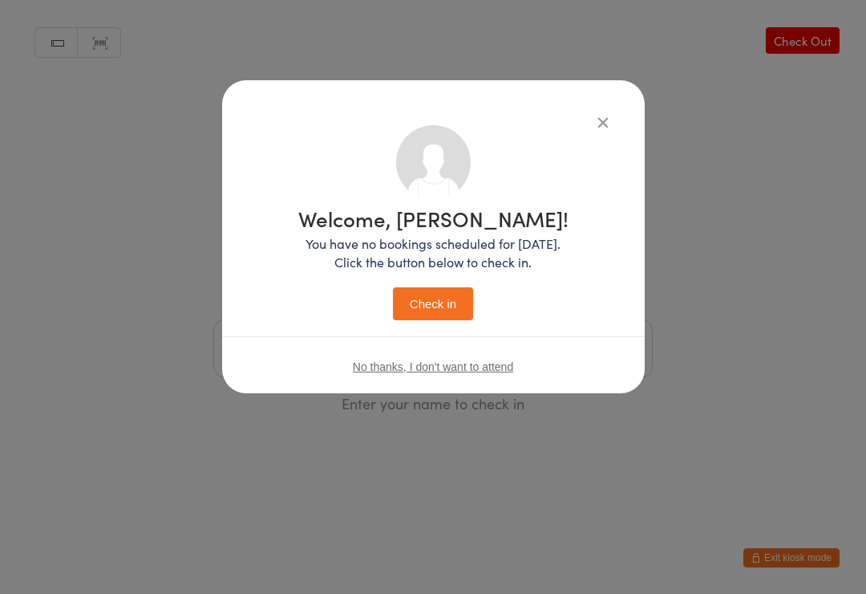
click at [438, 299] on button "Check in" at bounding box center [433, 303] width 80 height 33
